Goal: Navigation & Orientation: Find specific page/section

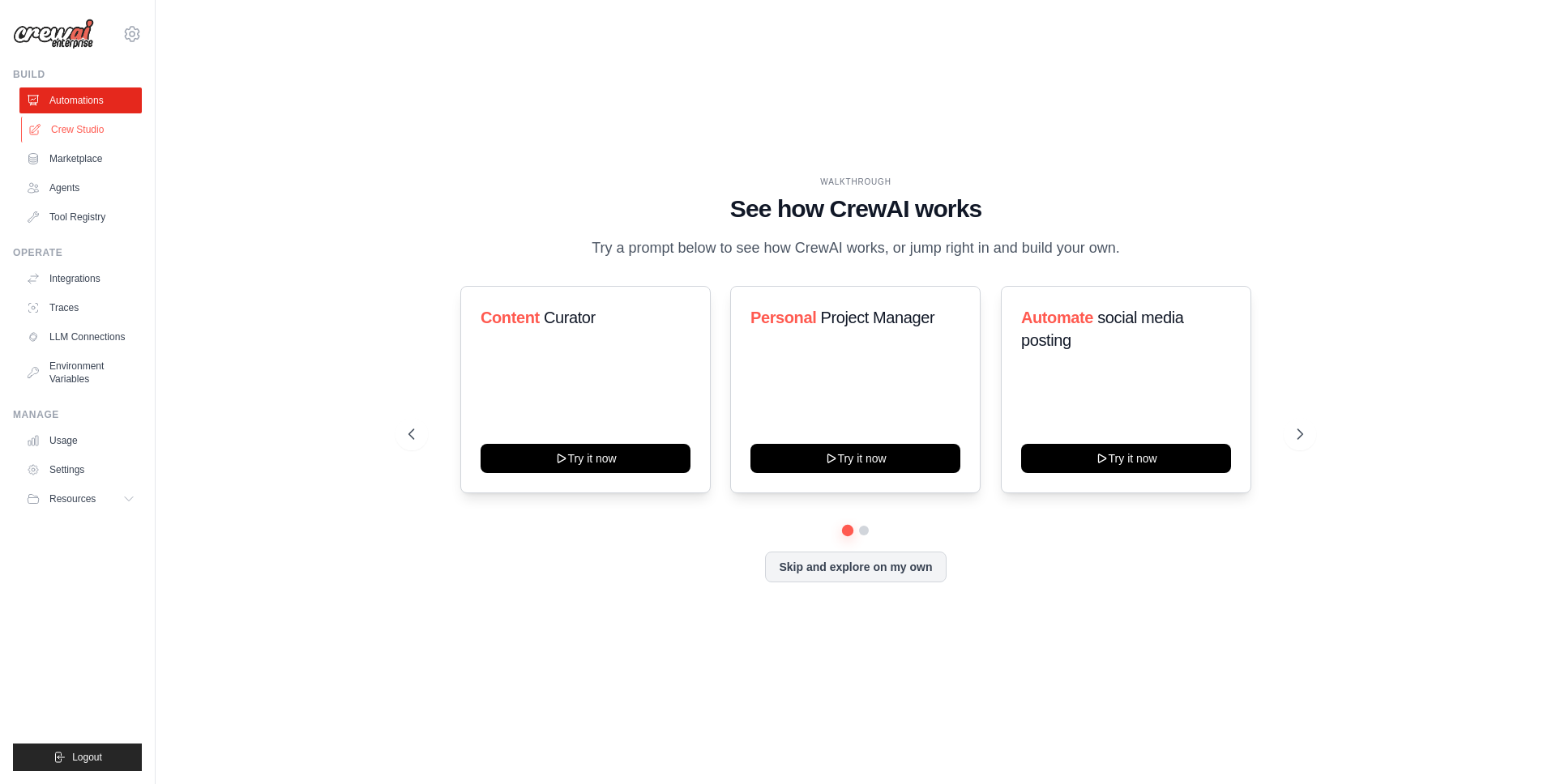
click at [54, 118] on link "Crew Studio" at bounding box center [82, 130] width 122 height 26
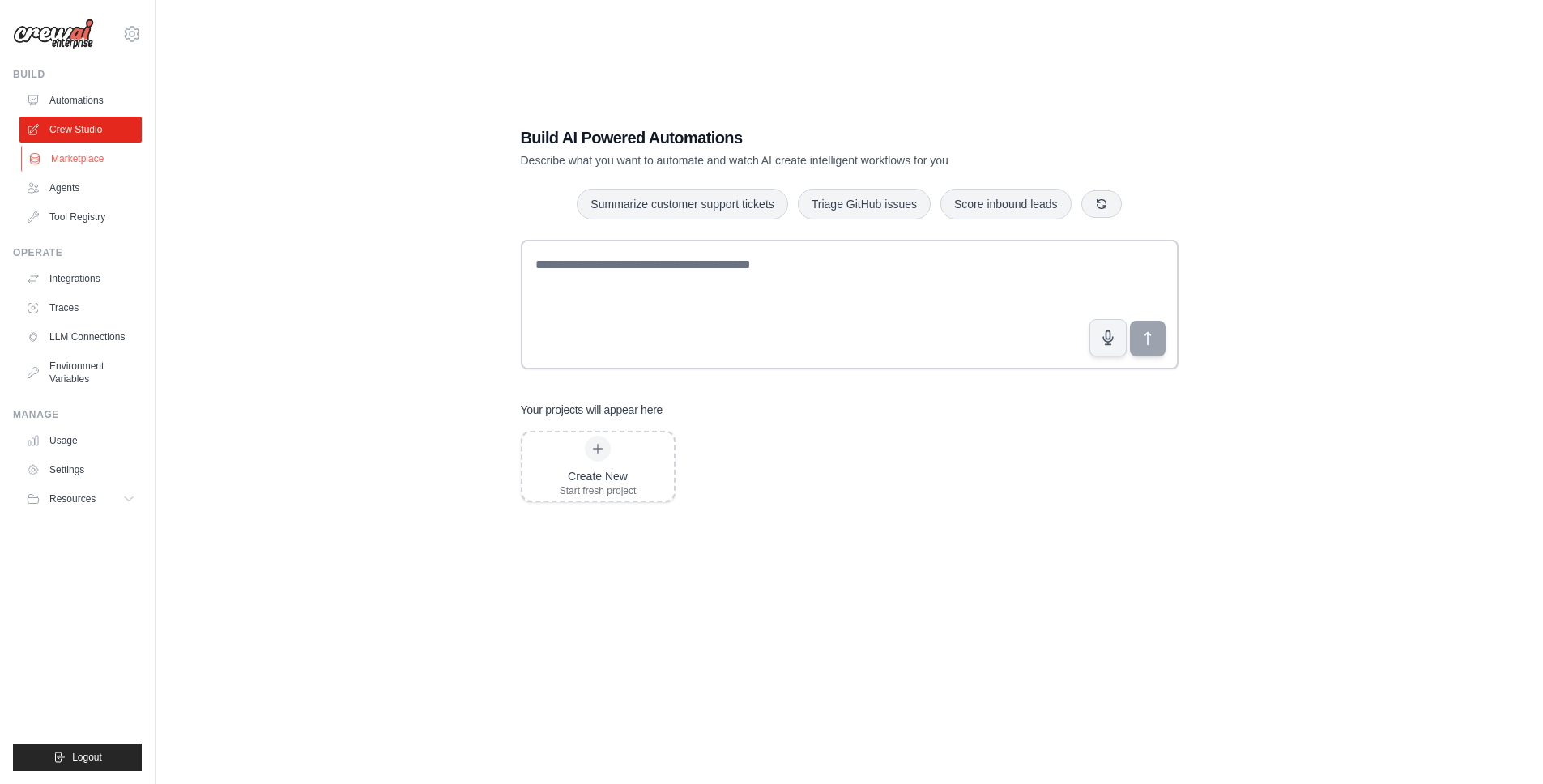
click at [53, 152] on link "Marketplace" at bounding box center [82, 158] width 122 height 26
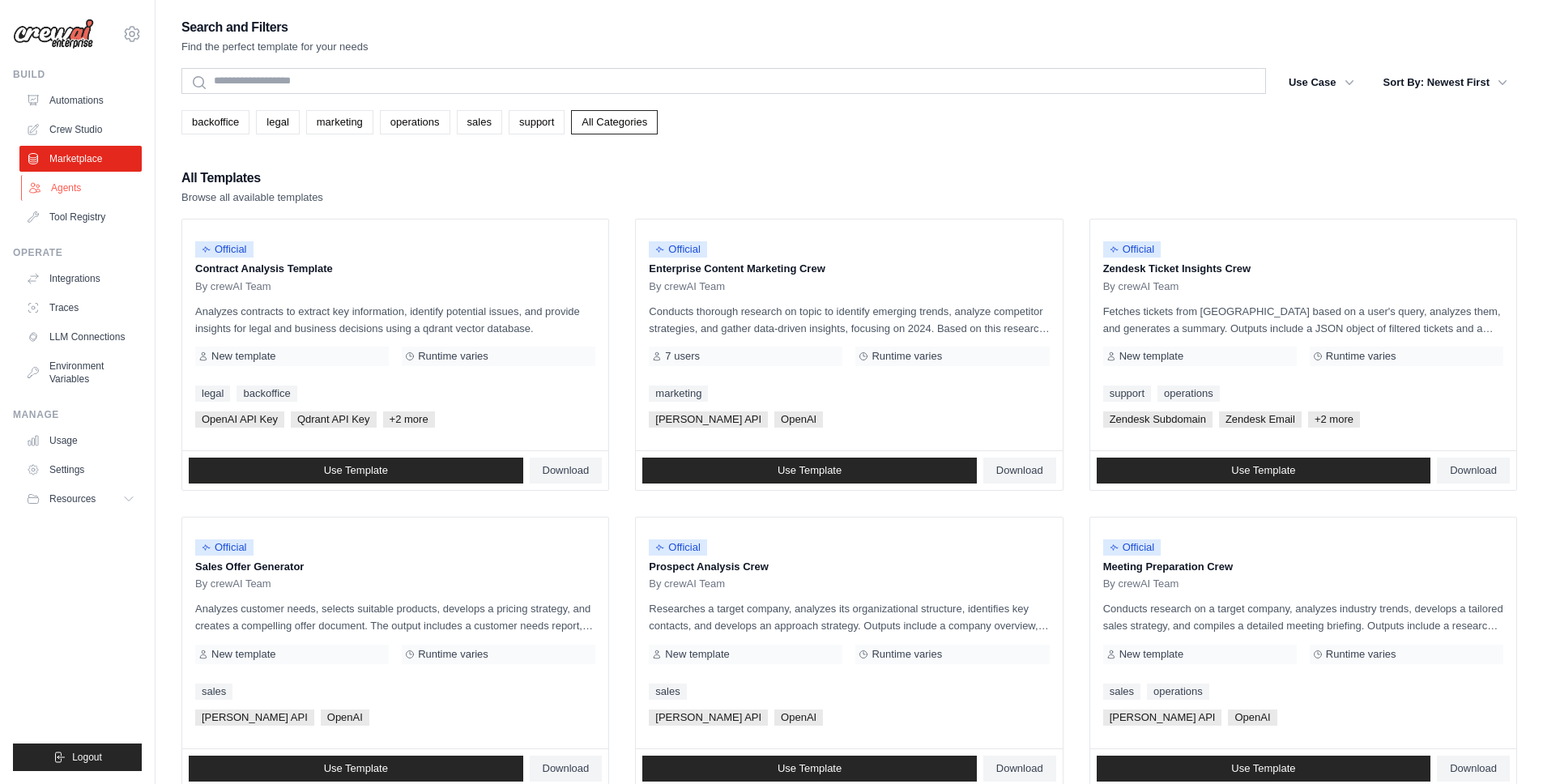
click at [65, 192] on link "Agents" at bounding box center [82, 188] width 122 height 26
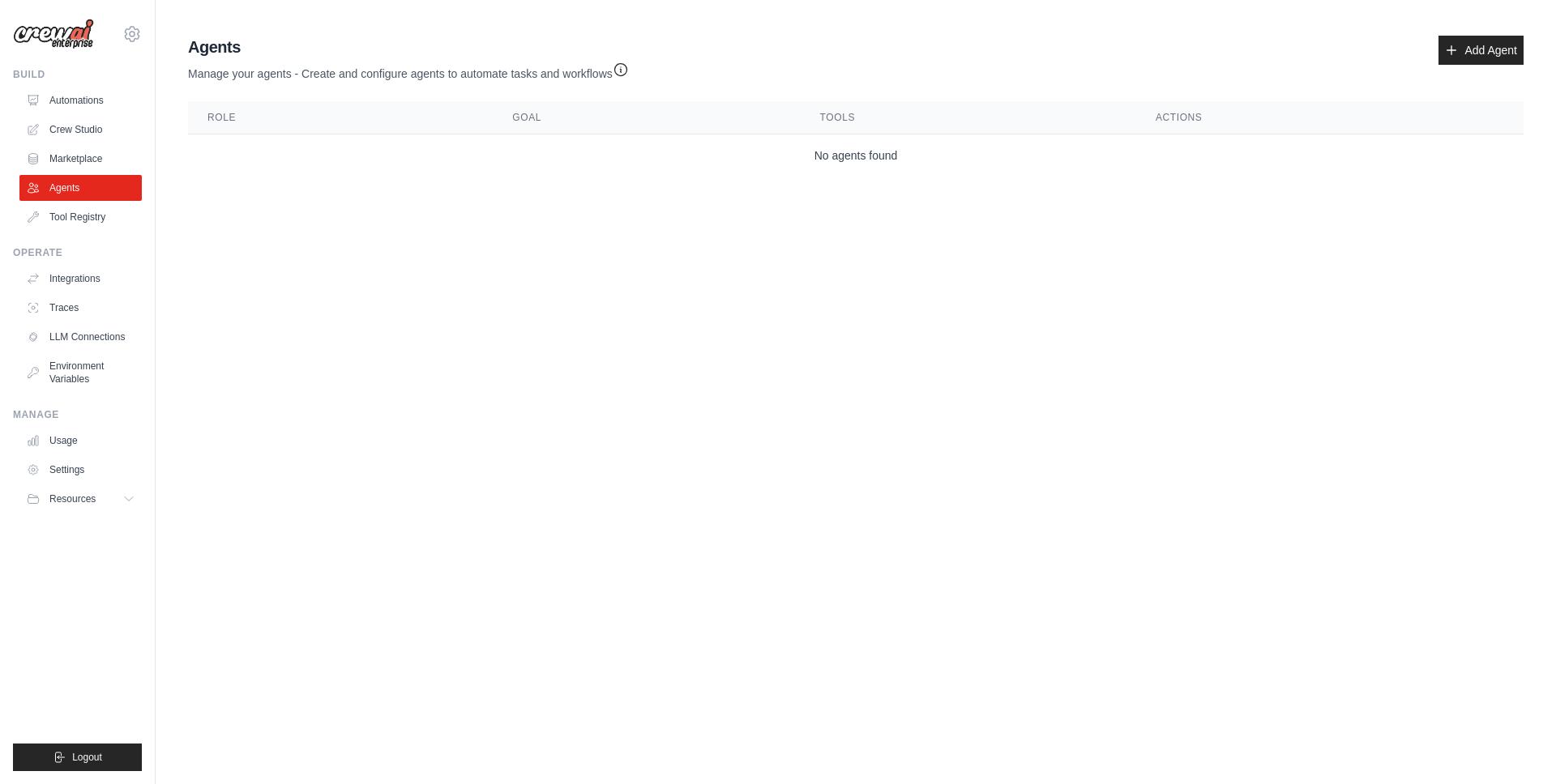
click at [71, 143] on ul "Automations Crew Studio Marketplace Agents Tool Registry" at bounding box center [81, 158] width 122 height 143
click at [72, 134] on link "Crew Studio" at bounding box center [82, 130] width 122 height 26
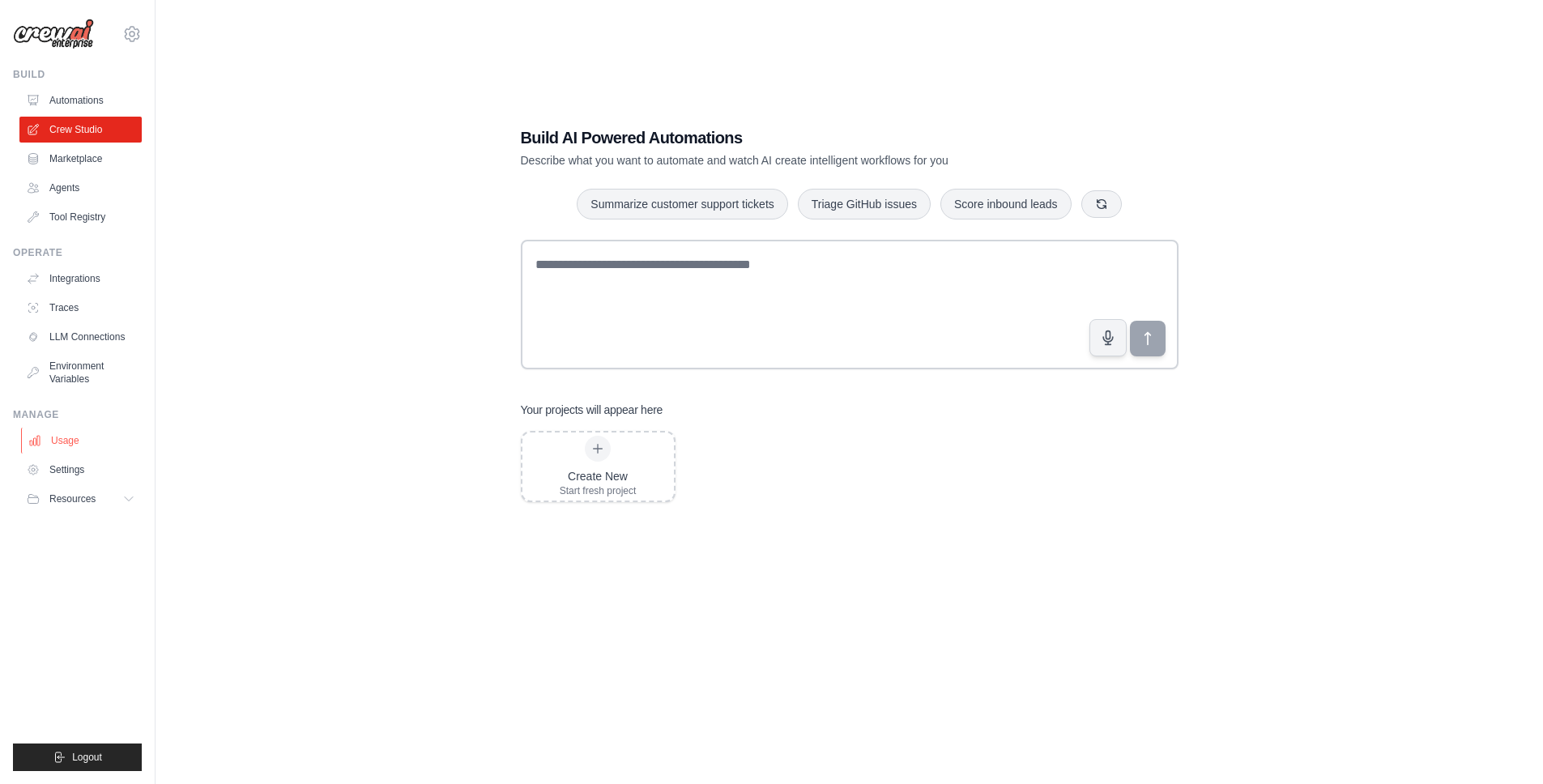
click at [49, 443] on link "Usage" at bounding box center [82, 441] width 122 height 26
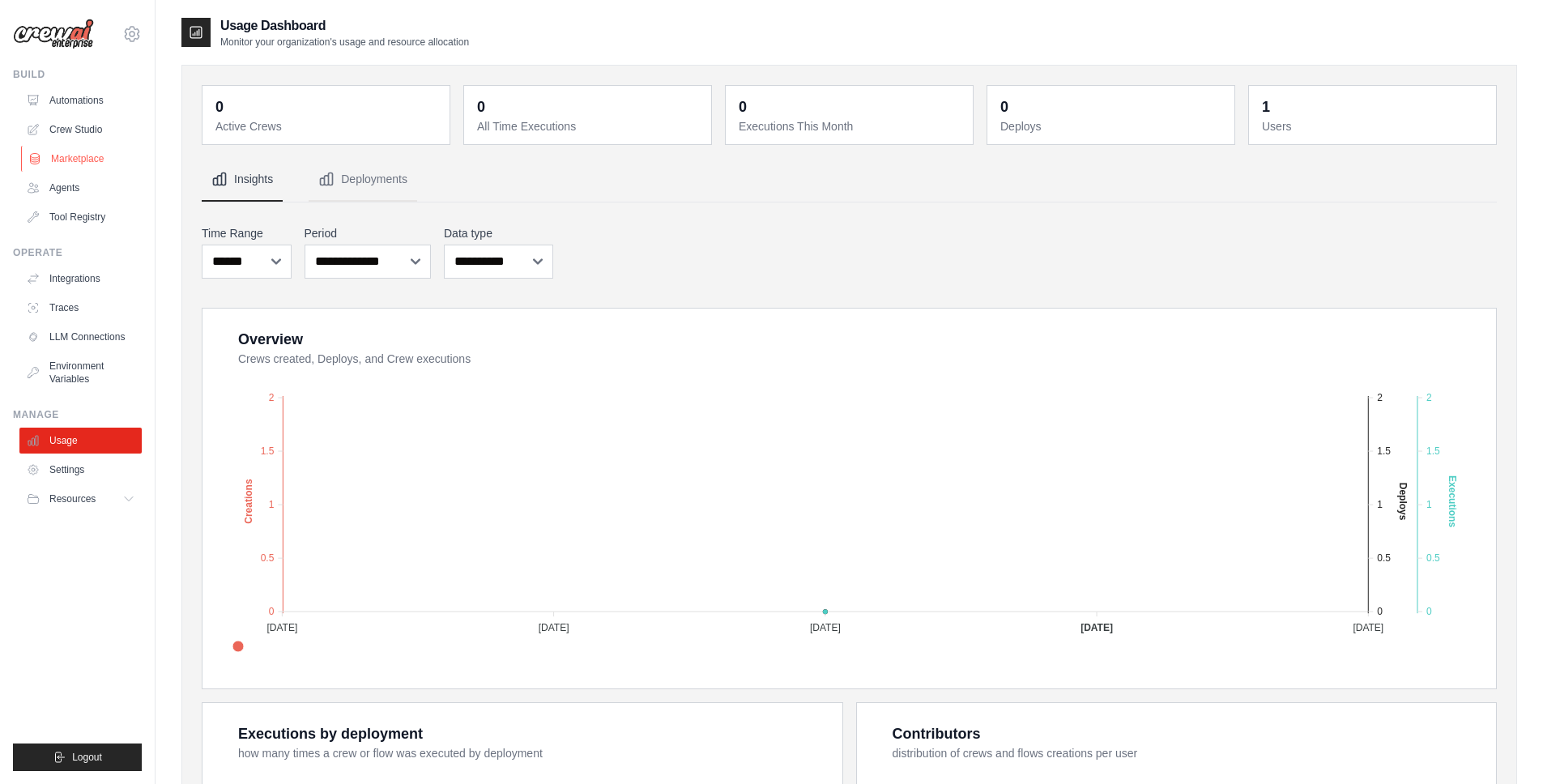
click at [74, 156] on link "Marketplace" at bounding box center [82, 158] width 122 height 26
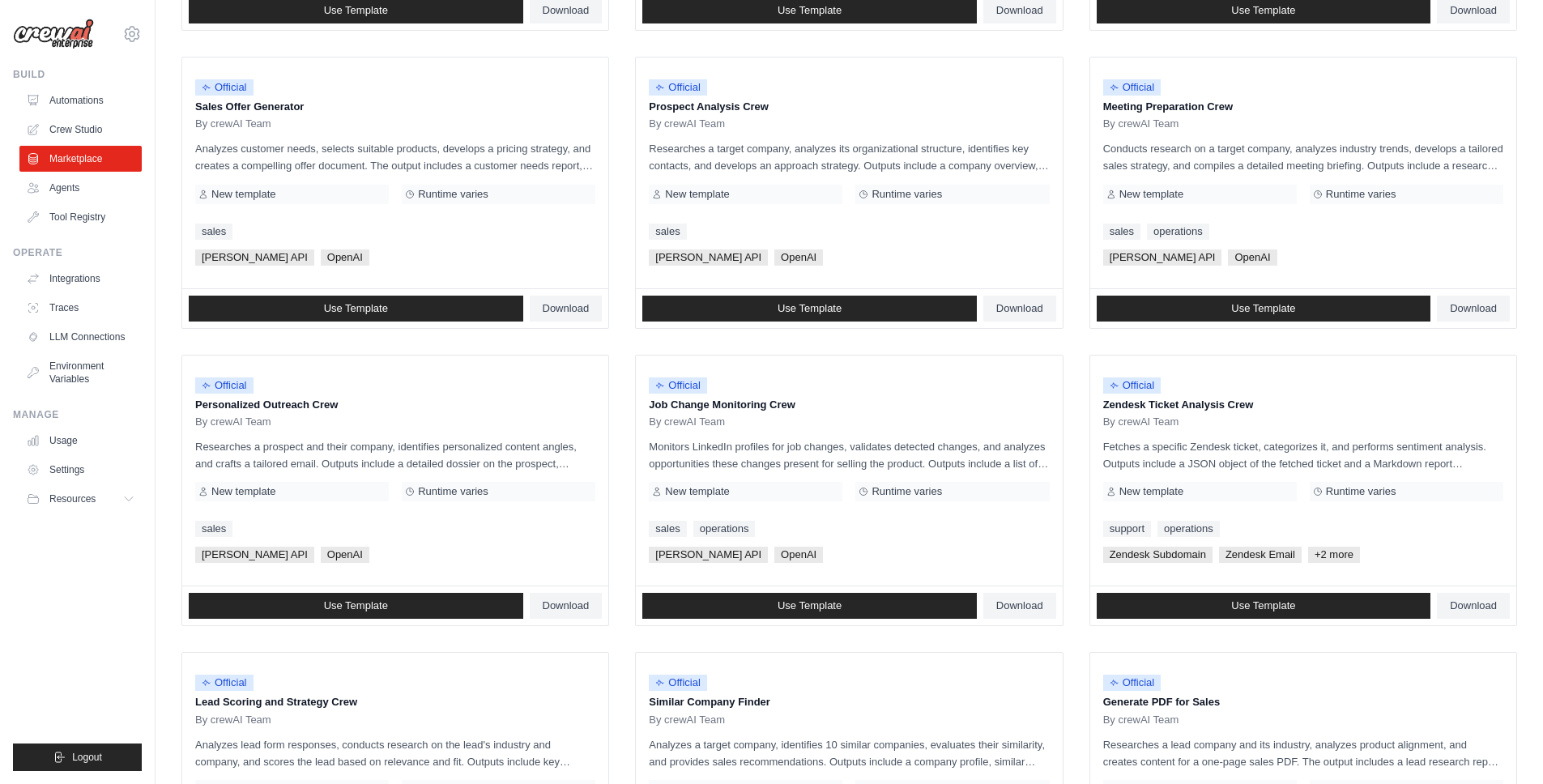
scroll to position [716, 0]
